Goal: Task Accomplishment & Management: Use online tool/utility

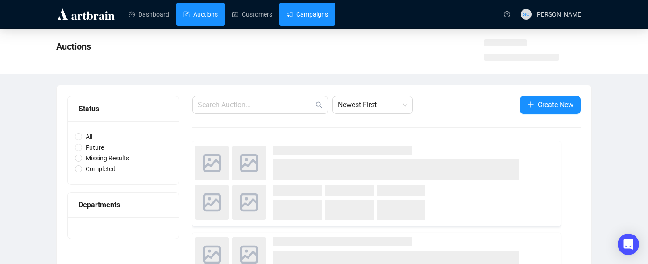
click at [302, 15] on link "Campaigns" at bounding box center [306, 14] width 41 height 23
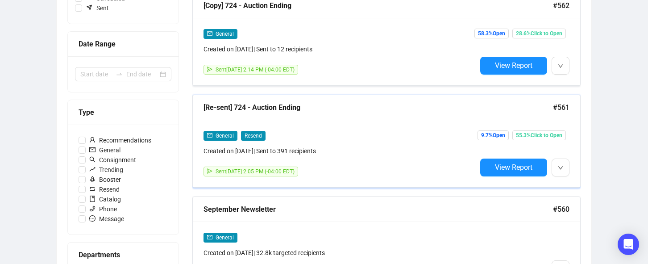
scroll to position [234, 0]
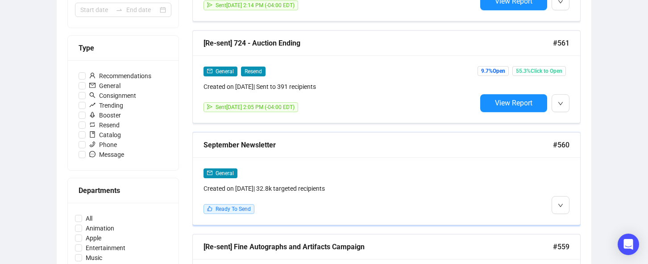
click at [378, 152] on div "September Newsletter #560" at bounding box center [386, 145] width 387 height 25
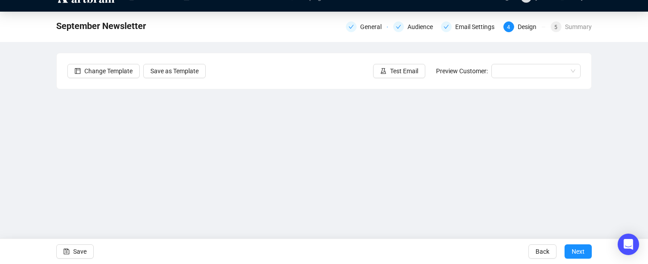
scroll to position [68, 0]
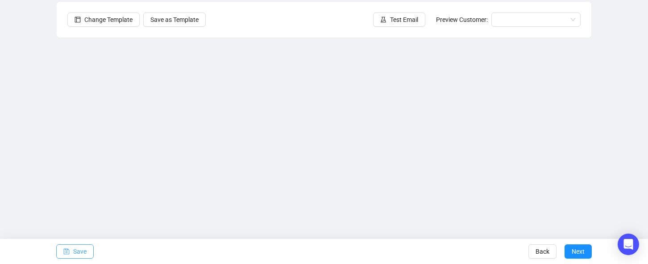
click at [73, 253] on button "Save" at bounding box center [74, 251] width 37 height 14
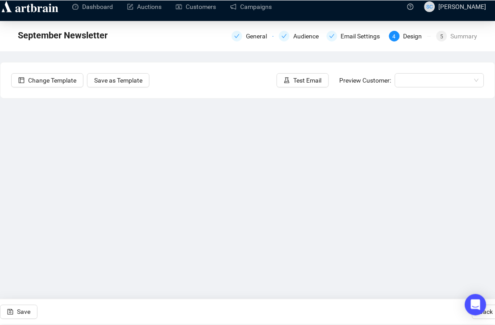
scroll to position [7, 0]
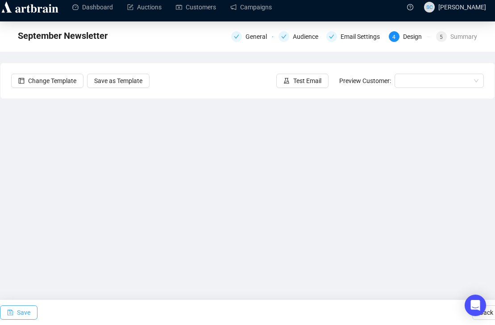
click at [17, 263] on span "Save" at bounding box center [23, 312] width 13 height 25
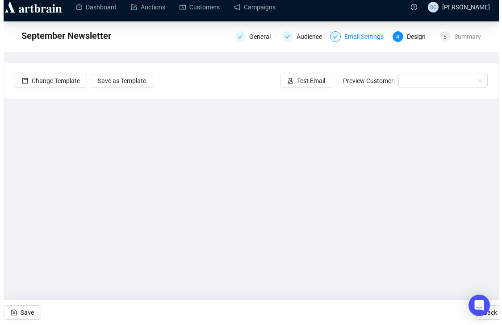
scroll to position [1, 0]
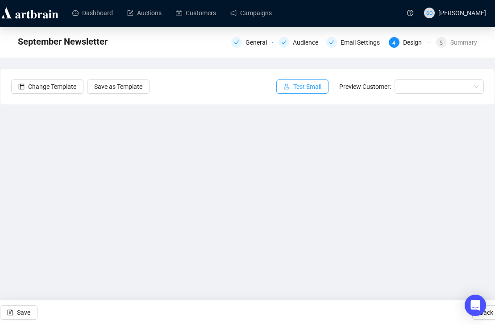
click at [324, 86] on button "Test Email" at bounding box center [302, 86] width 52 height 14
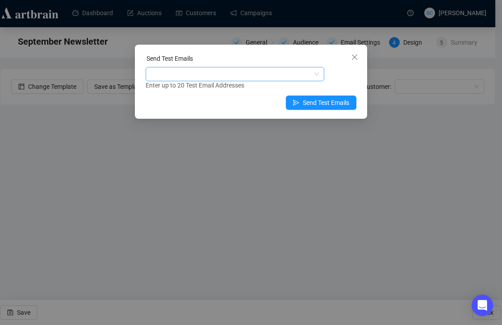
click at [298, 70] on div at bounding box center [230, 74] width 166 height 12
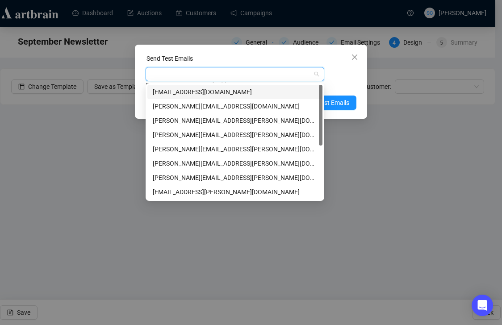
type input "s"
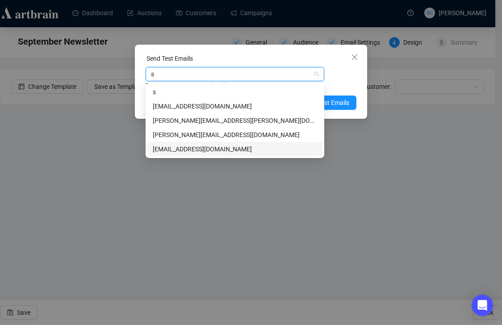
click at [243, 149] on div "[EMAIL_ADDRESS][DOMAIN_NAME]" at bounding box center [235, 149] width 164 height 10
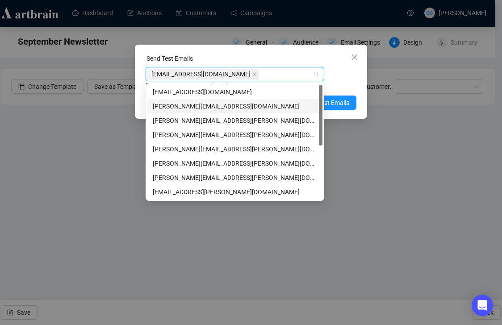
drag, startPoint x: 349, startPoint y: 74, endPoint x: 344, endPoint y: 90, distance: 16.9
click at [348, 75] on div "[EMAIL_ADDRESS][DOMAIN_NAME] Enter up to 20 Test Email Addresses" at bounding box center [250, 78] width 211 height 23
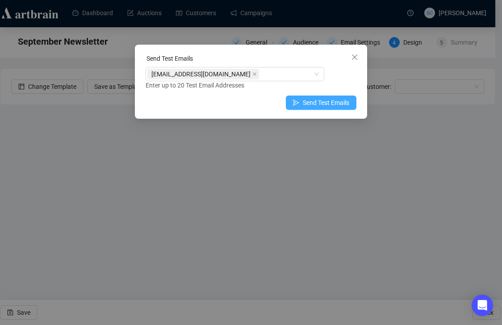
click at [340, 100] on span "Send Test Emails" at bounding box center [326, 103] width 46 height 10
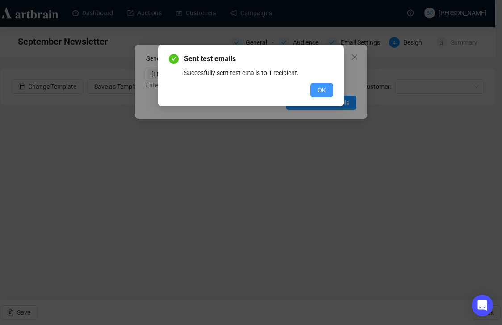
click at [318, 91] on span "OK" at bounding box center [321, 90] width 8 height 10
